Goal: Transaction & Acquisition: Purchase product/service

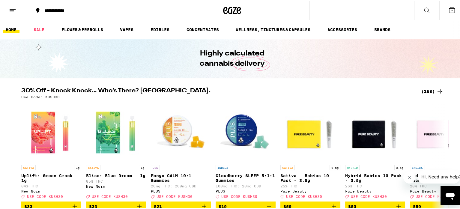
click at [432, 90] on div "(168)" at bounding box center [432, 90] width 22 height 7
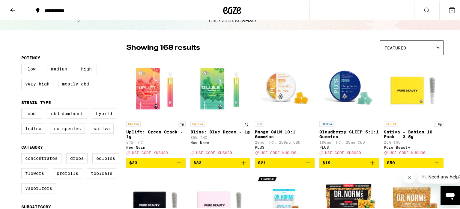
scroll to position [30, 0]
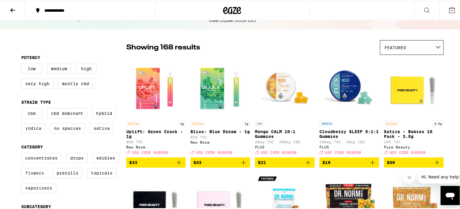
click at [30, 175] on label "Flowers" at bounding box center [34, 172] width 27 height 10
click at [23, 153] on input "Flowers" at bounding box center [22, 153] width 0 height 0
checkbox input "true"
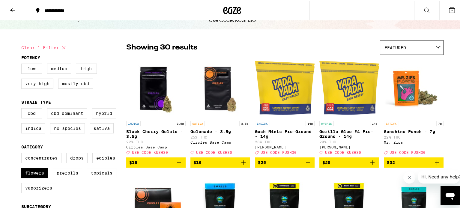
click at [28, 86] on label "Very High" at bounding box center [37, 83] width 32 height 10
click at [23, 64] on input "Very High" at bounding box center [22, 64] width 0 height 0
checkbox input "true"
